Goal: Task Accomplishment & Management: Manage account settings

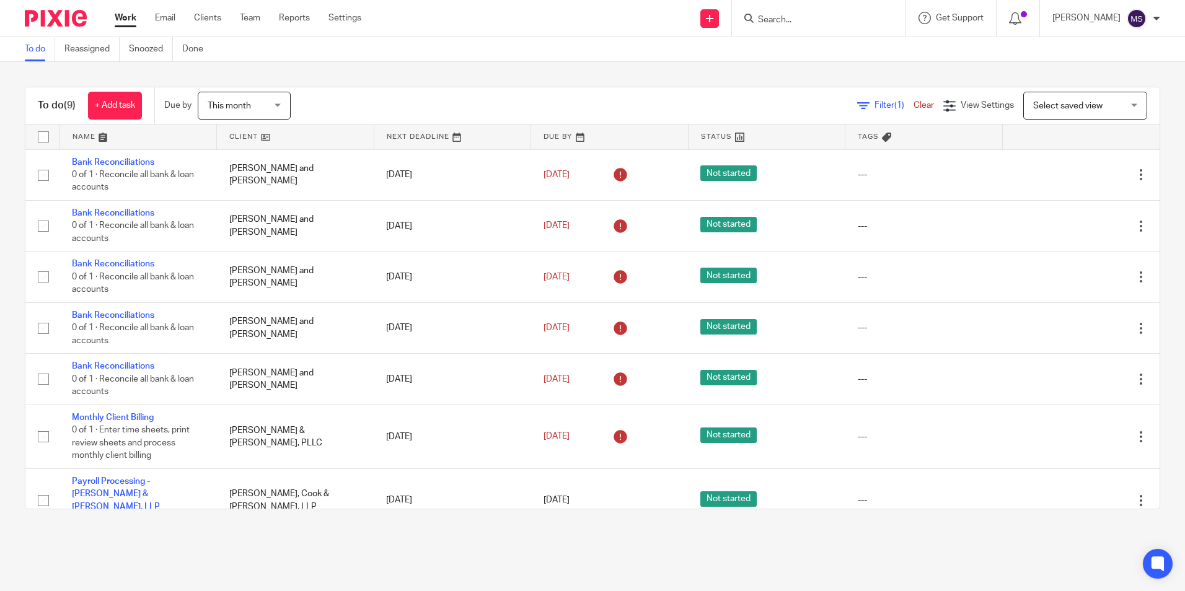
click at [798, 17] on input "Search" at bounding box center [812, 20] width 112 height 11
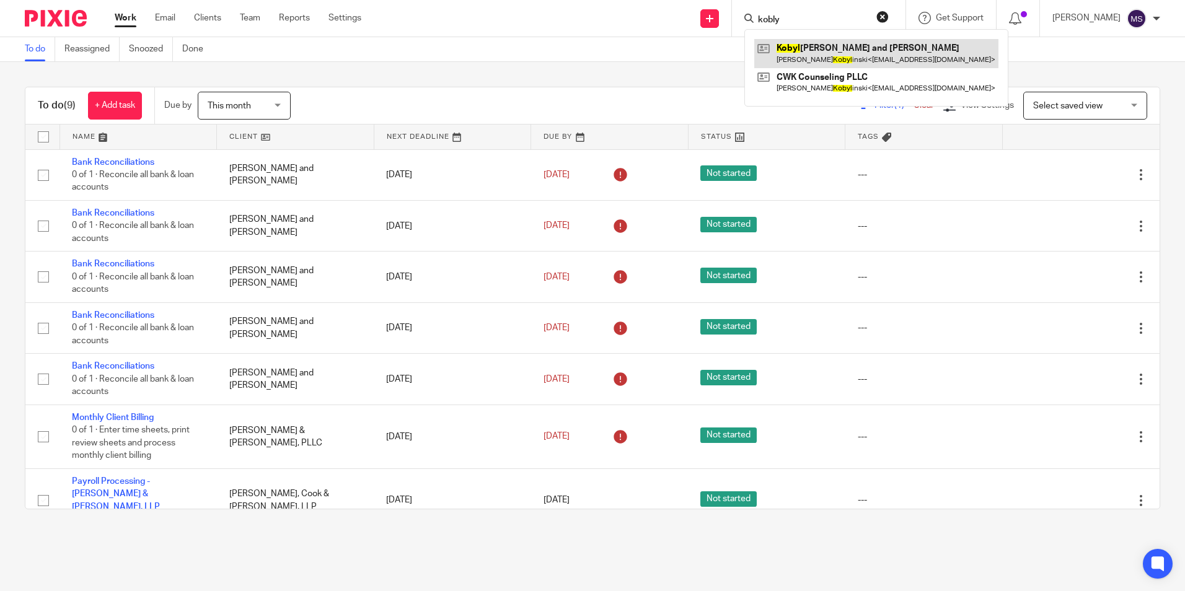
type input "kobly"
click at [838, 48] on link at bounding box center [876, 53] width 244 height 28
click at [841, 51] on link at bounding box center [876, 53] width 244 height 28
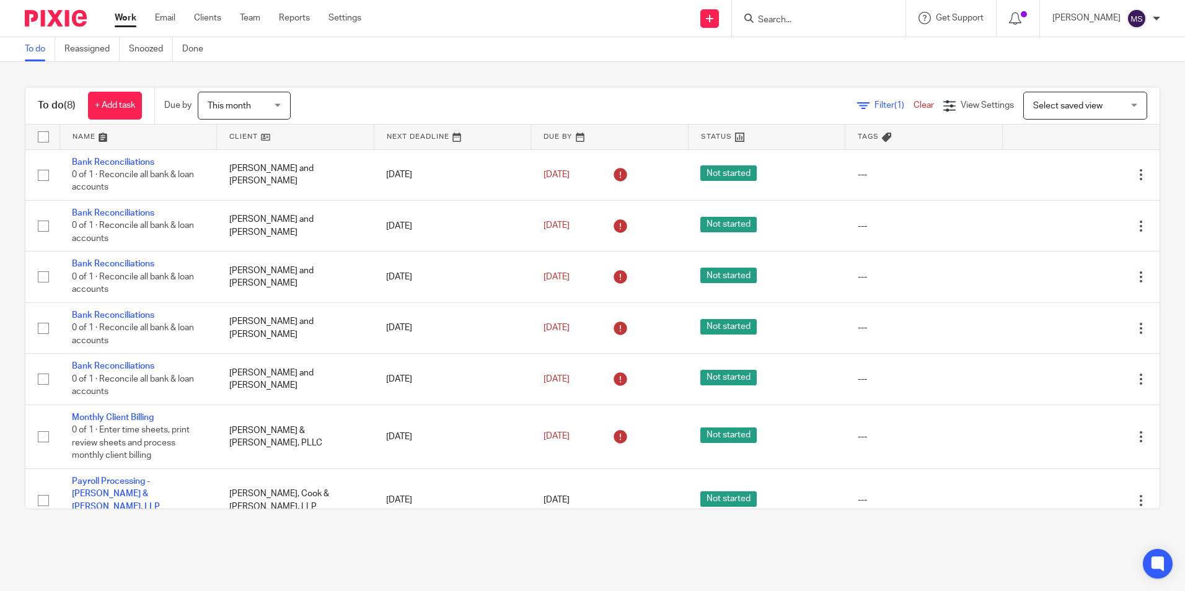
click at [792, 21] on input "Search" at bounding box center [812, 20] width 112 height 11
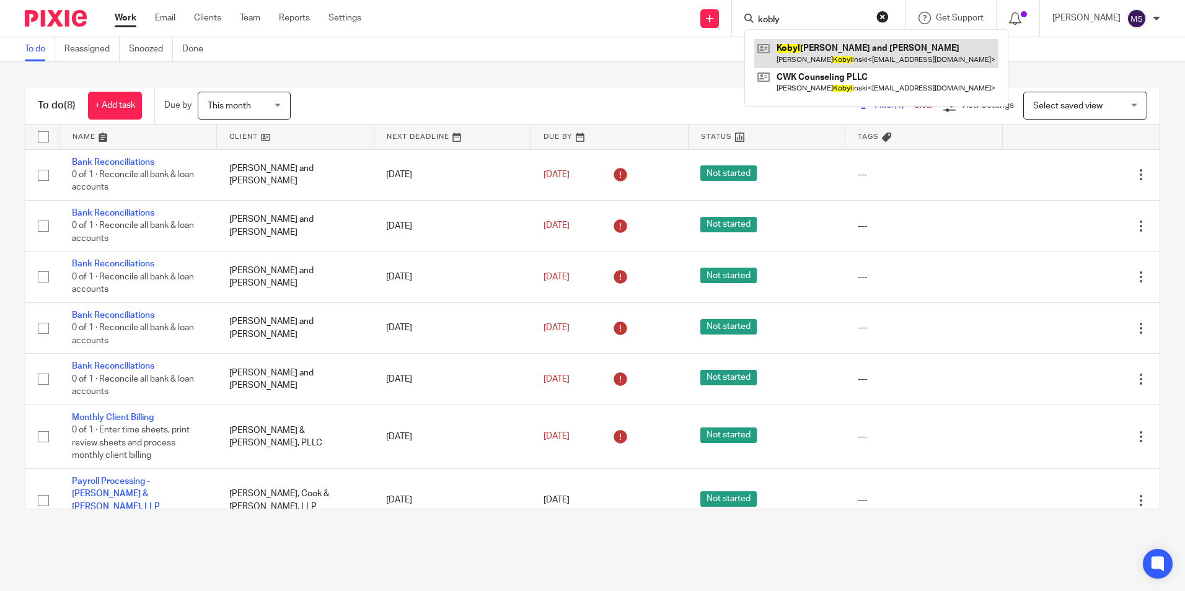
type input "kobly"
click at [882, 59] on link at bounding box center [876, 53] width 244 height 28
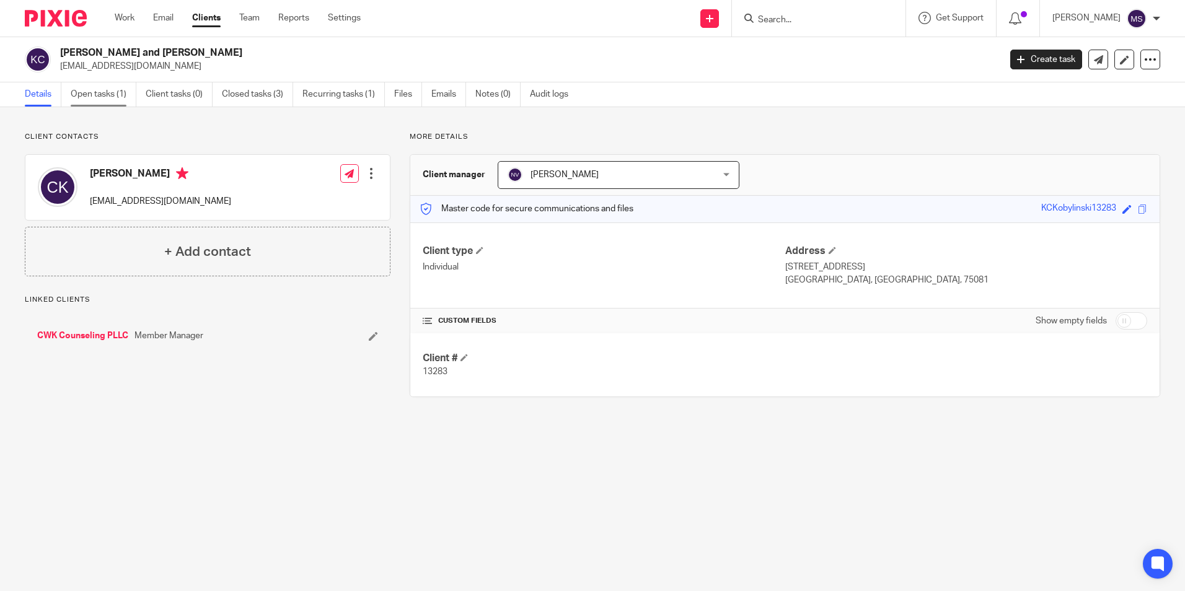
click at [100, 94] on link "Open tasks (1)" at bounding box center [104, 94] width 66 height 24
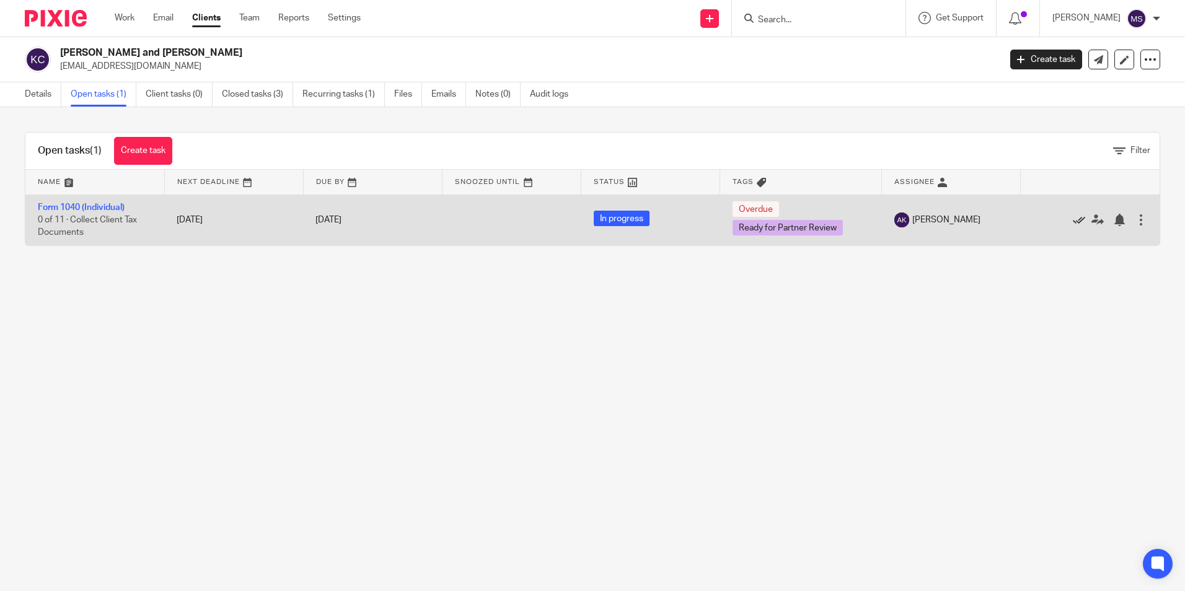
click at [1072, 218] on icon at bounding box center [1078, 220] width 12 height 12
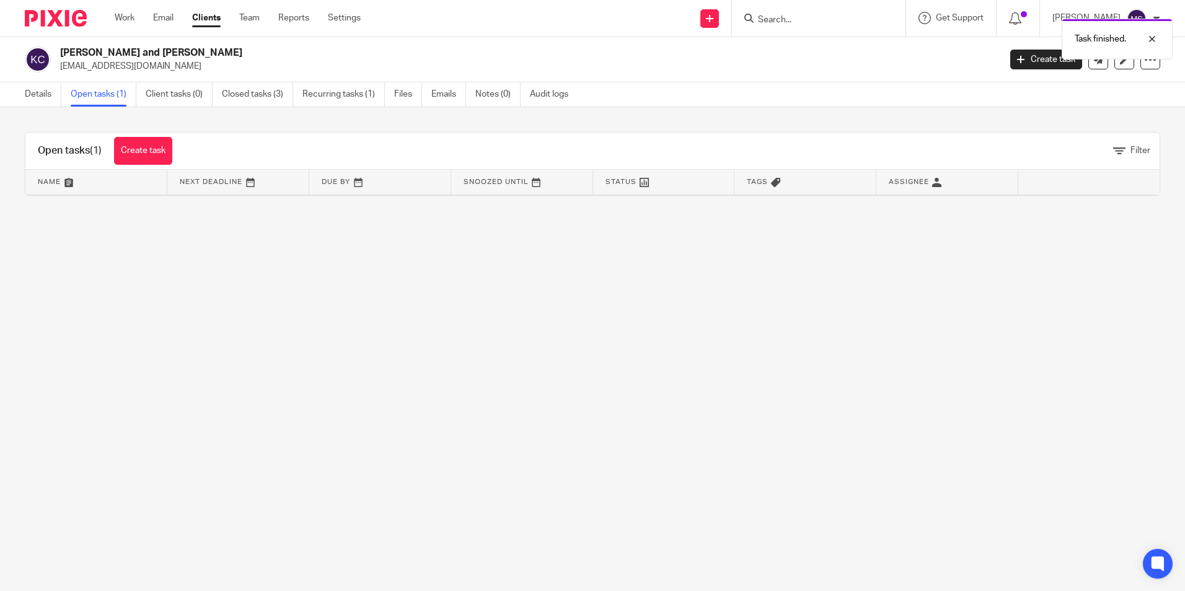
click at [111, 93] on link "Open tasks (1)" at bounding box center [104, 94] width 66 height 24
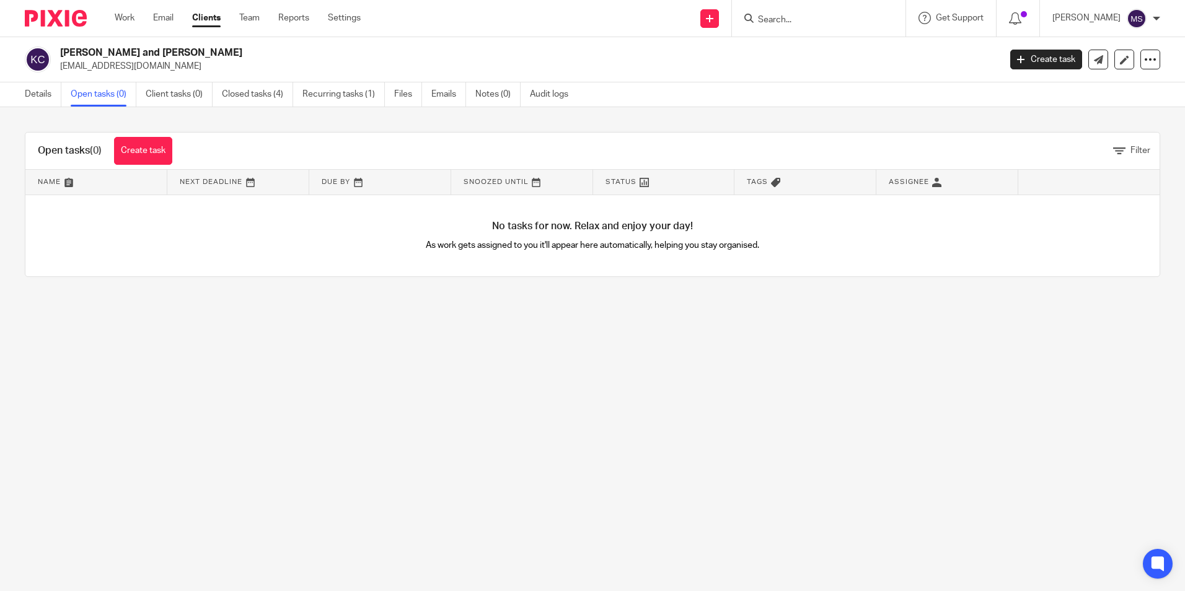
click at [786, 19] on input "Search" at bounding box center [812, 20] width 112 height 11
type input "[PERSON_NAME], cas"
click at [830, 48] on link at bounding box center [831, 48] width 154 height 19
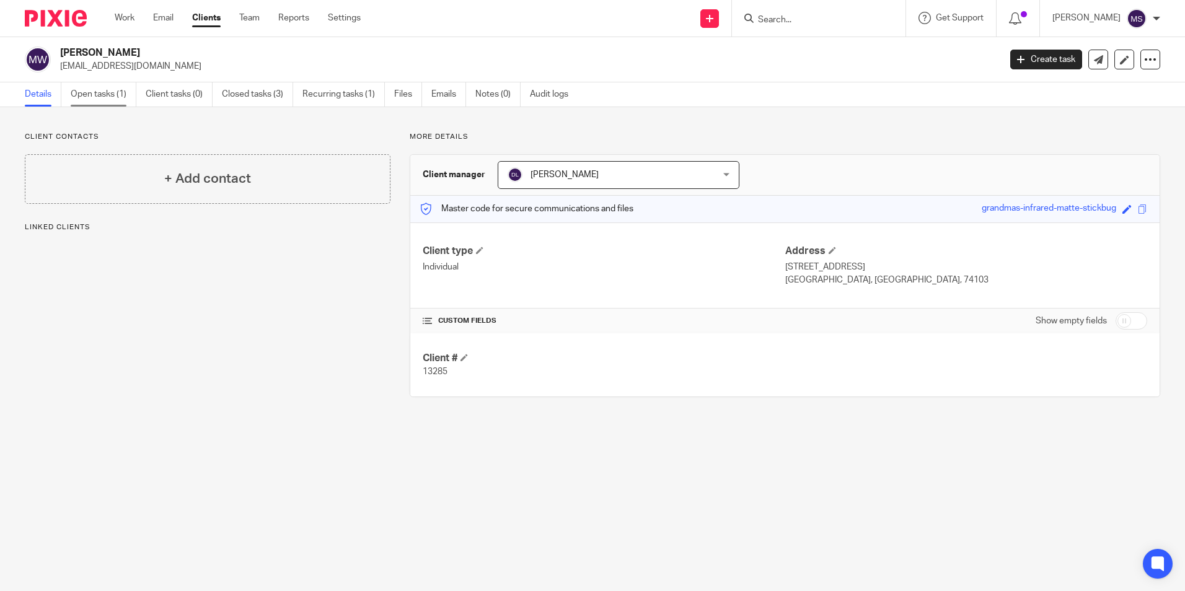
click at [95, 93] on link "Open tasks (1)" at bounding box center [104, 94] width 66 height 24
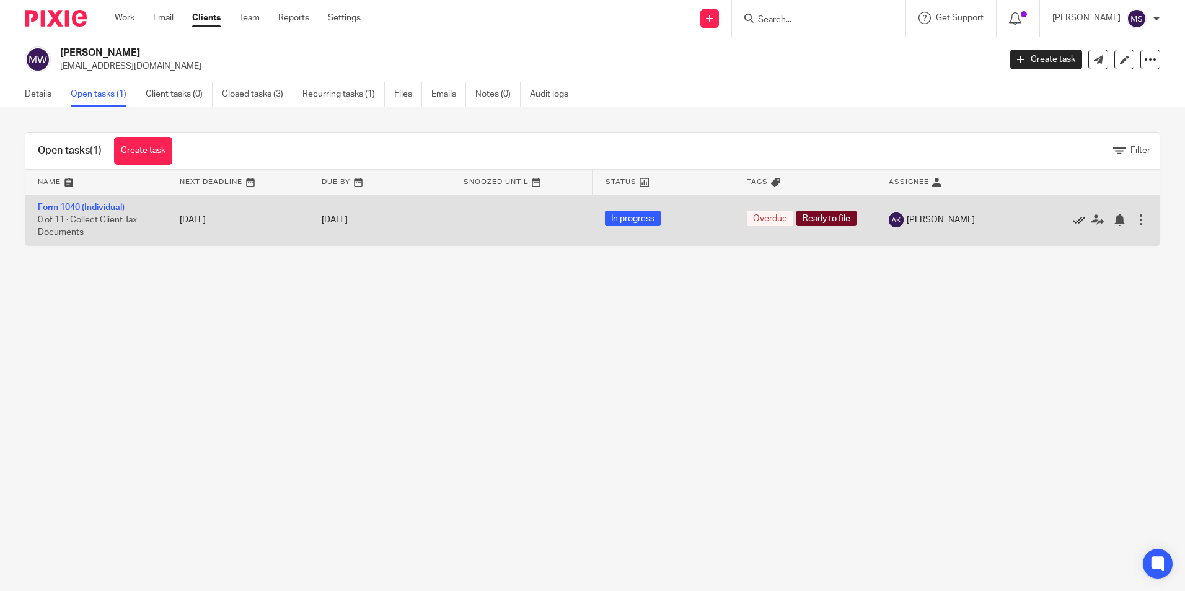
click at [1072, 221] on icon at bounding box center [1078, 220] width 12 height 12
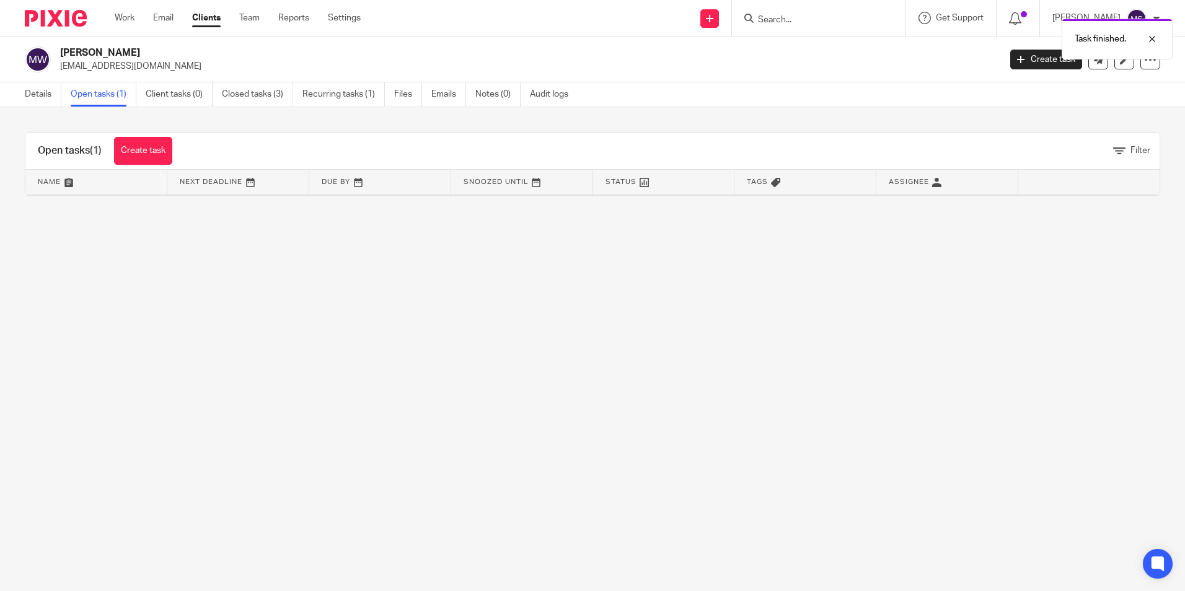
click at [98, 94] on link "Open tasks (1)" at bounding box center [104, 94] width 66 height 24
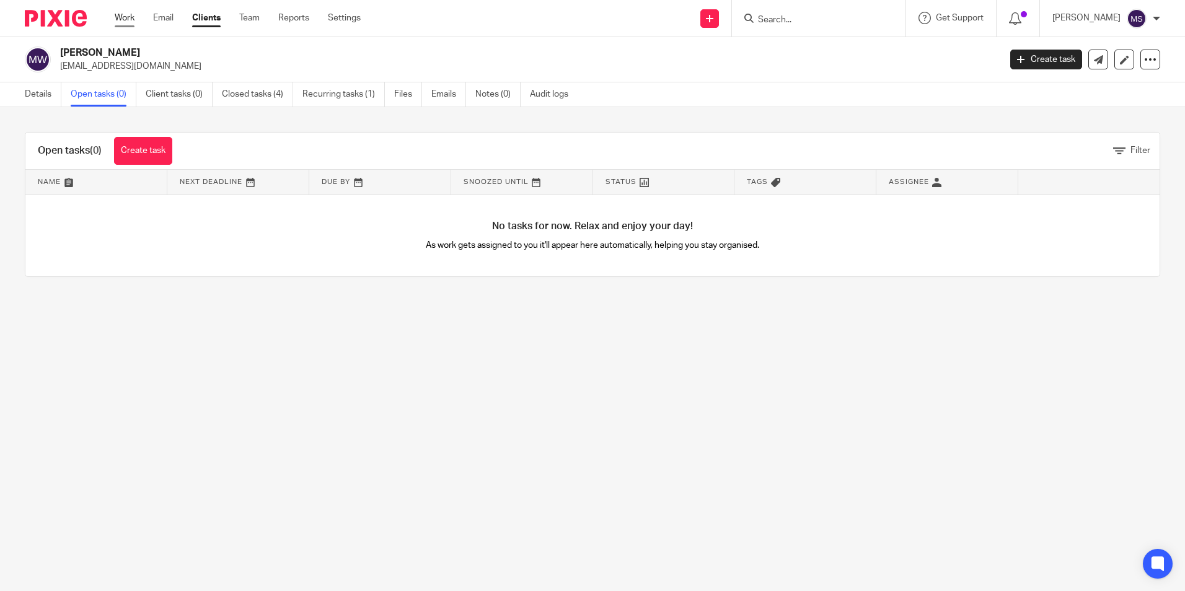
click at [125, 19] on link "Work" at bounding box center [125, 18] width 20 height 12
